Goal: Find specific page/section

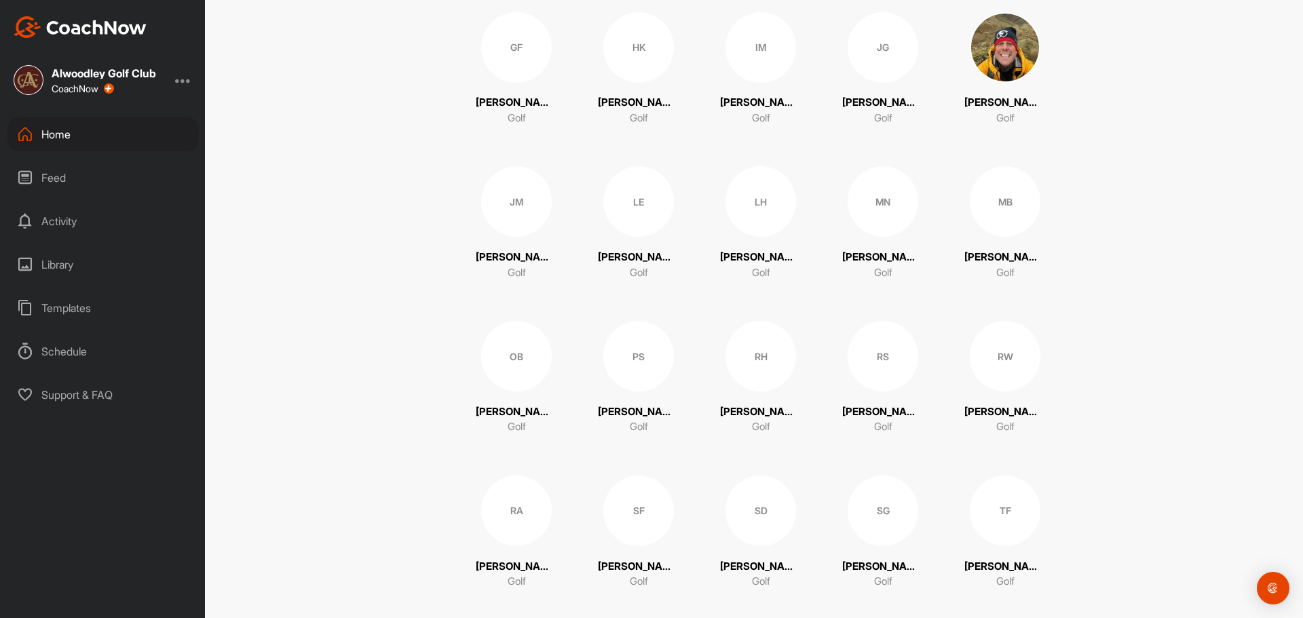
scroll to position [485, 0]
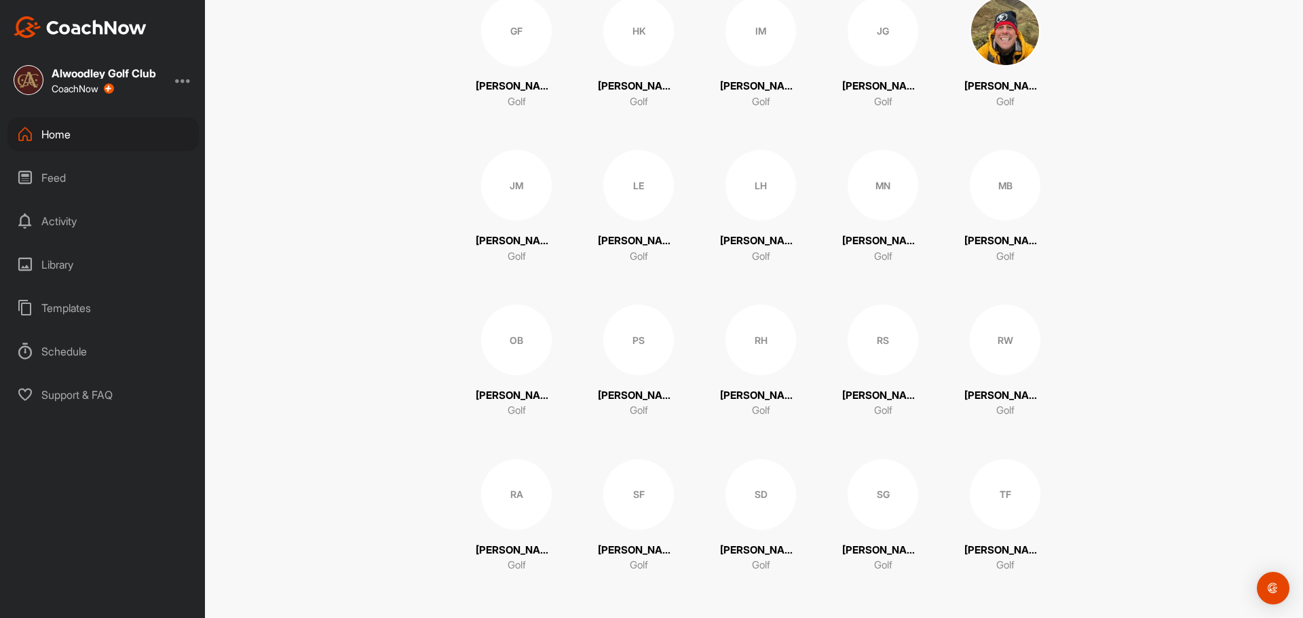
click at [511, 504] on div "RA" at bounding box center [516, 494] width 71 height 71
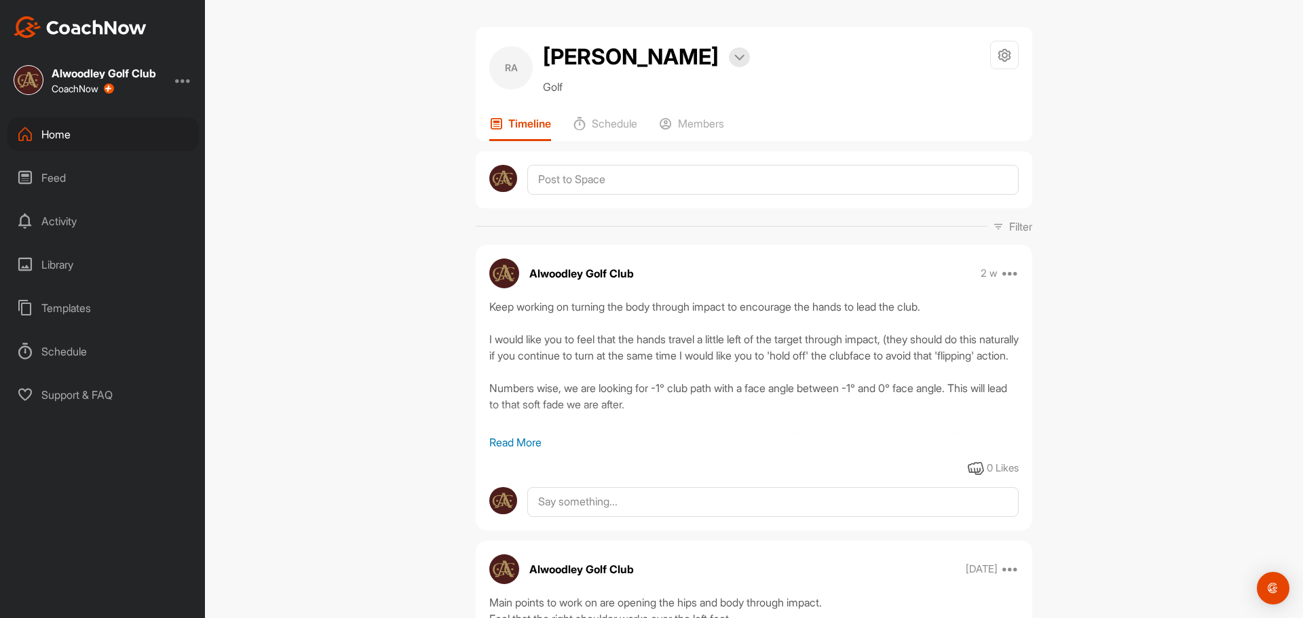
click at [529, 442] on p "Read More" at bounding box center [753, 442] width 529 height 16
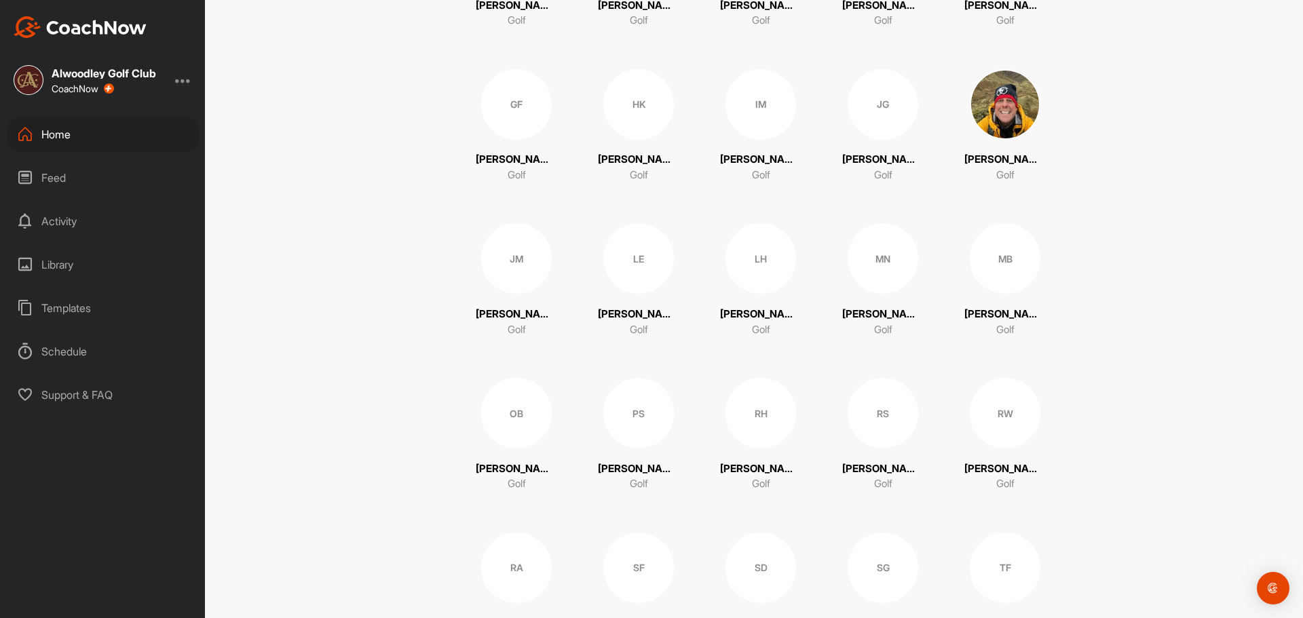
scroll to position [417, 0]
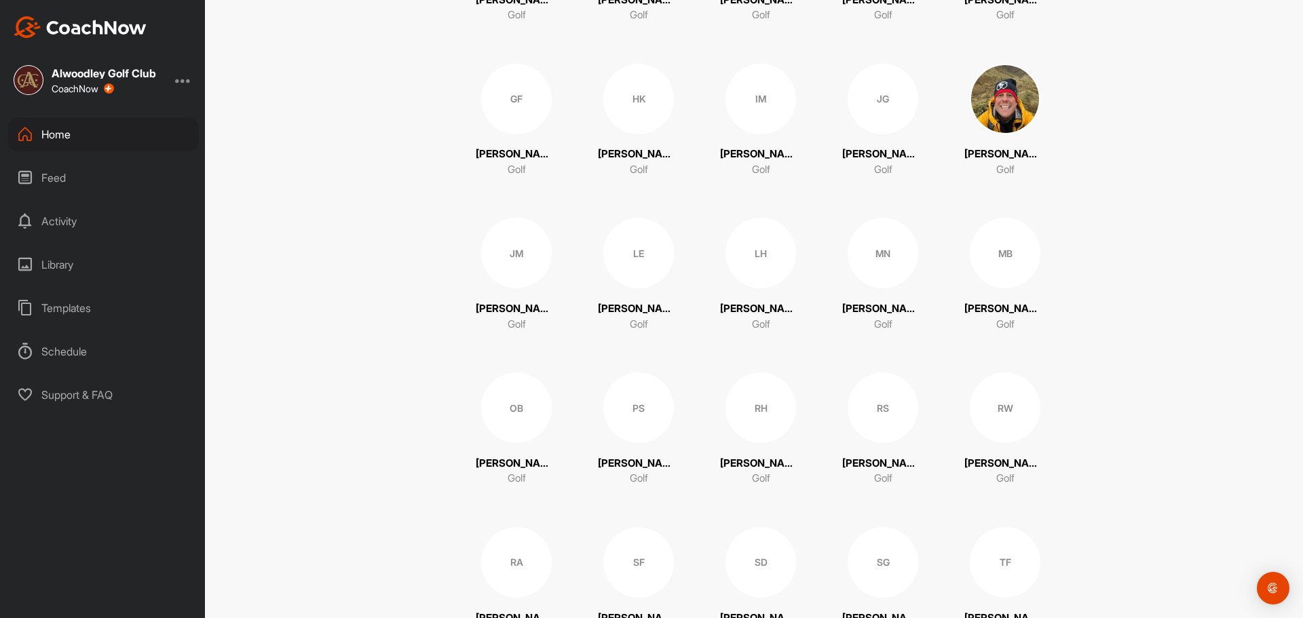
click at [987, 271] on div "MB" at bounding box center [1004, 253] width 71 height 71
